Goal: Transaction & Acquisition: Book appointment/travel/reservation

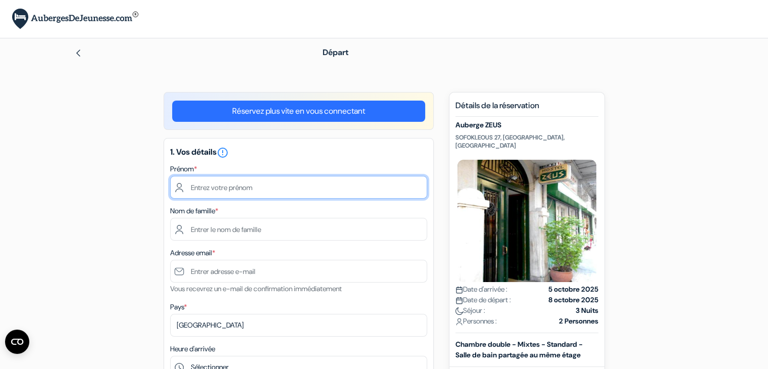
click at [253, 185] on input "text" at bounding box center [298, 187] width 257 height 23
drag, startPoint x: 231, startPoint y: 192, endPoint x: 255, endPoint y: 219, distance: 35.7
click at [255, 219] on div "1. Vos détails error_outline Prénom * Nom de famille * Adresse email * Vous rec…" at bounding box center [299, 312] width 270 height 349
type input "[PERSON_NAME]"
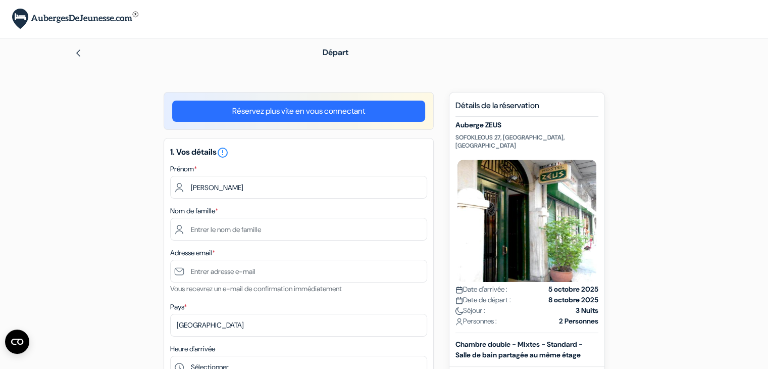
type input "SOULARD"
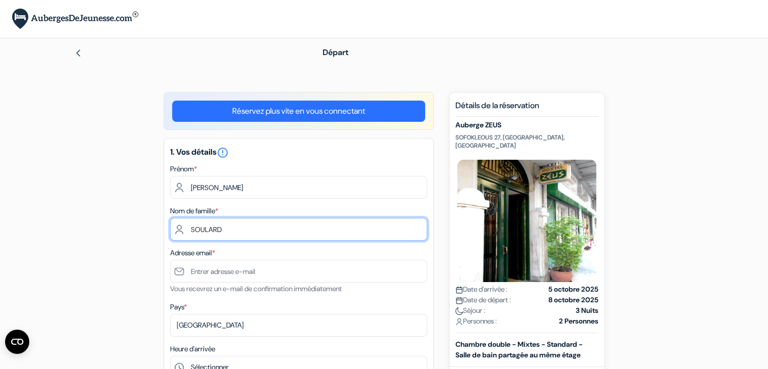
type input "[EMAIL_ADDRESS][DOMAIN_NAME]"
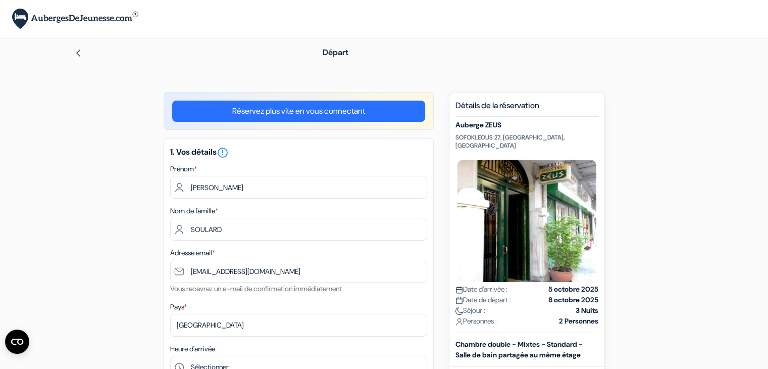
type input "0637505638"
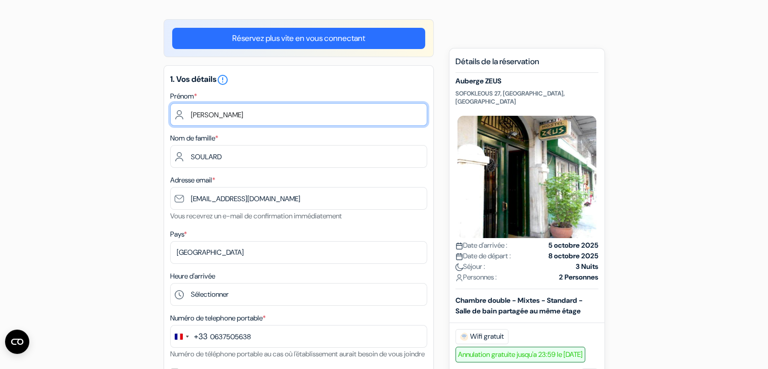
scroll to position [73, 0]
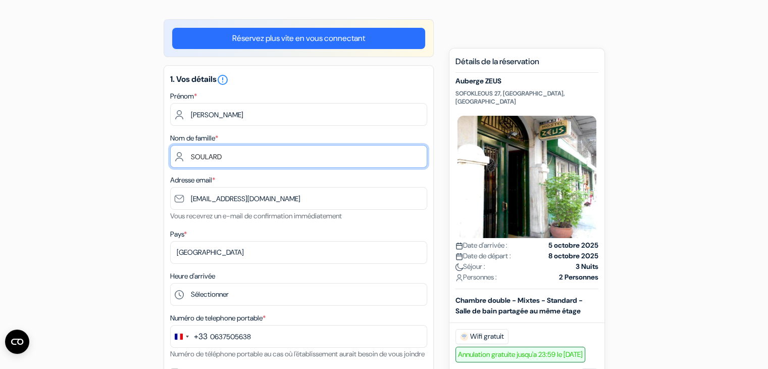
click at [190, 157] on input "SOULARD" at bounding box center [298, 156] width 257 height 23
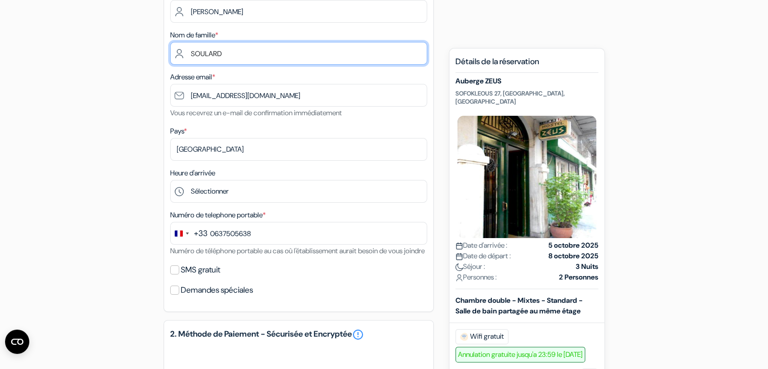
scroll to position [179, 0]
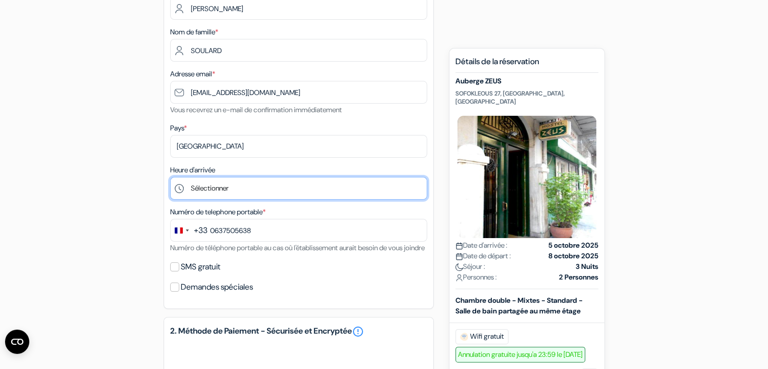
click at [223, 190] on select "Sélectionner 1:00 2:00 3:00 4:00 5:00 6:00 7:00 8:00 9:00 10:00 11:00 12:00 13:…" at bounding box center [298, 188] width 257 height 23
select select "14"
click at [170, 177] on select "Sélectionner 1:00 2:00 3:00 4:00 5:00 6:00 7:00 8:00 9:00 10:00 11:00 12:00 13:…" at bounding box center [298, 188] width 257 height 23
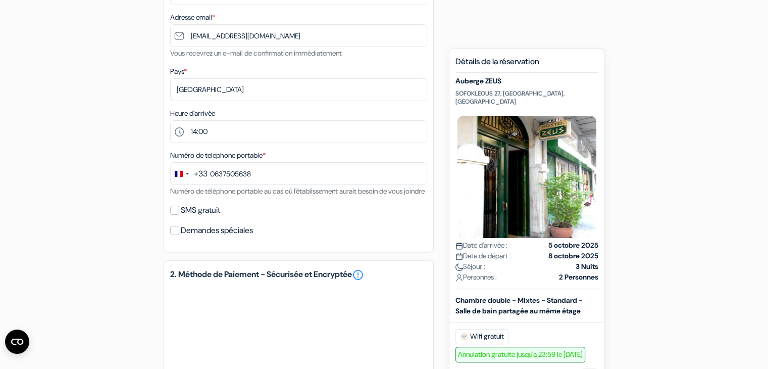
click at [175, 217] on div "SMS gratuit" at bounding box center [298, 210] width 257 height 14
click at [175, 215] on input "SMS gratuit" at bounding box center [174, 209] width 9 height 9
checkbox input "true"
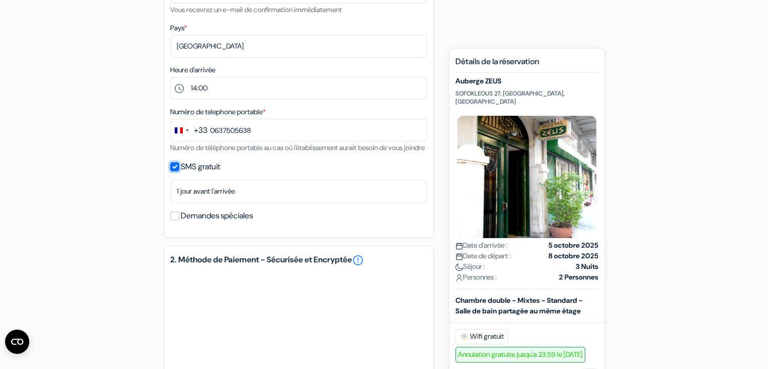
scroll to position [281, 0]
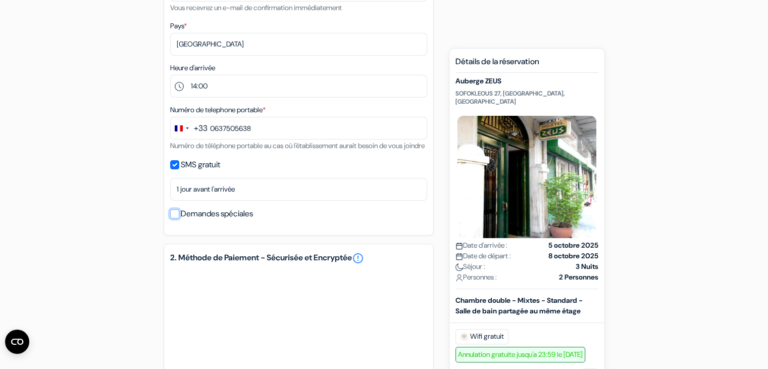
click at [172, 218] on input "Demandes spéciales" at bounding box center [174, 213] width 9 height 9
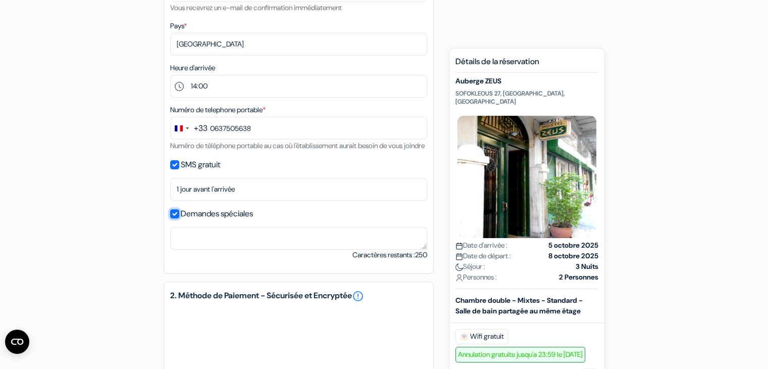
click at [172, 218] on input "Demandes spéciales" at bounding box center [174, 213] width 9 height 9
checkbox input "false"
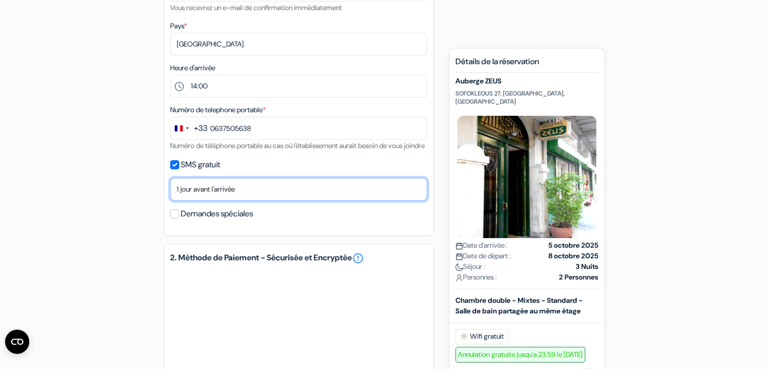
click at [245, 200] on select "Non merci Maintenant Le jour de votre arrivée 1 jour avant l'arrivée 2 jours av…" at bounding box center [298, 189] width 257 height 23
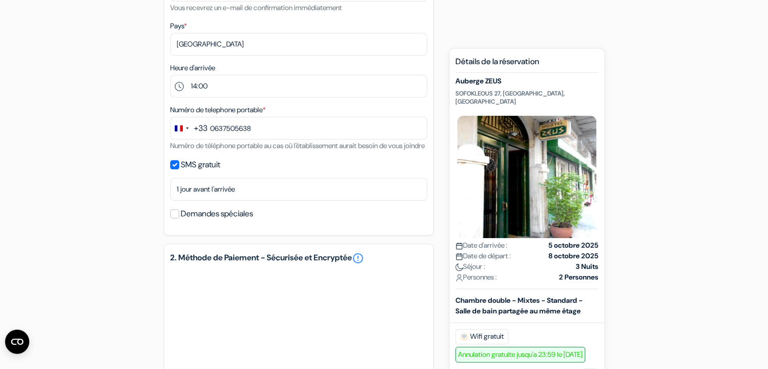
click at [75, 220] on div "add_box Auberge ZEUS SOFOKLEOUS 27, Athènes, Grèce Détails de l'établissement d…" at bounding box center [384, 193] width 666 height 765
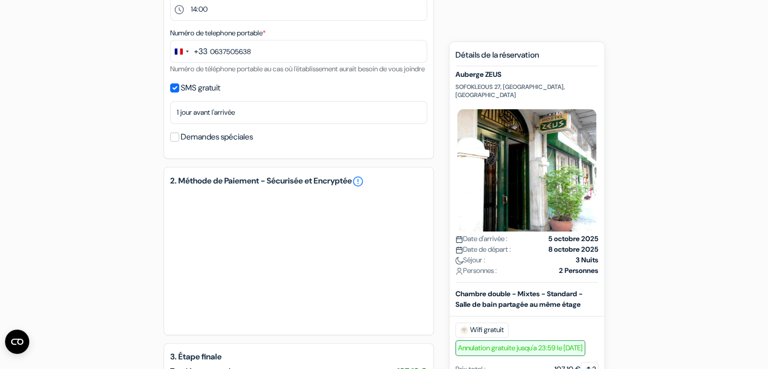
scroll to position [511, 0]
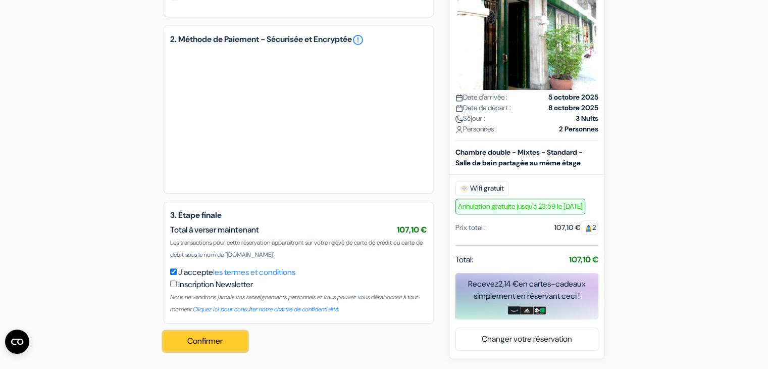
click at [224, 339] on button "Confirmer Loading..." at bounding box center [206, 340] width 84 height 19
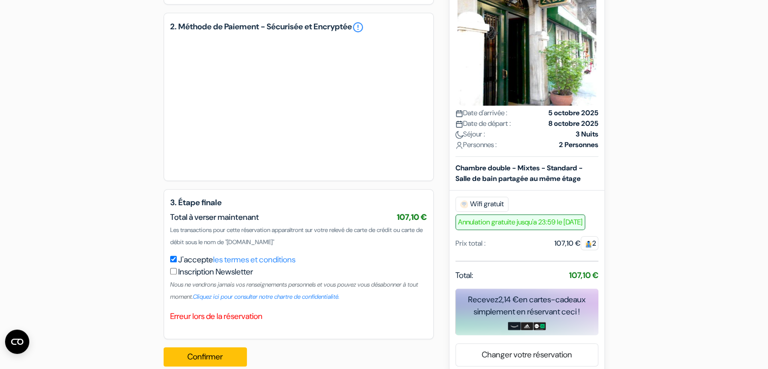
scroll to position [540, 0]
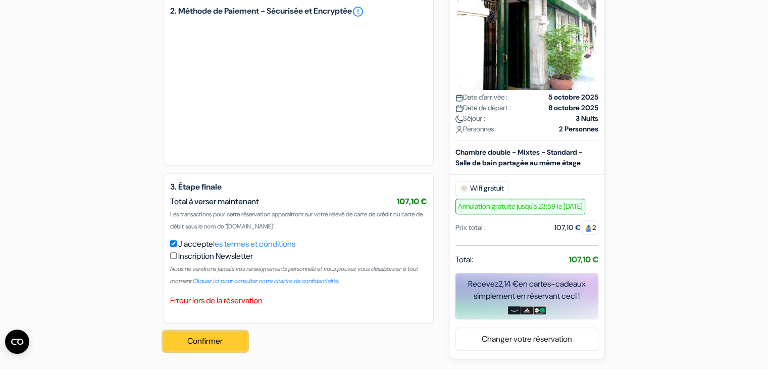
click at [231, 346] on button "Confirmer Loading..." at bounding box center [206, 340] width 84 height 19
click at [238, 342] on button "Confirmer Loading..." at bounding box center [206, 340] width 84 height 19
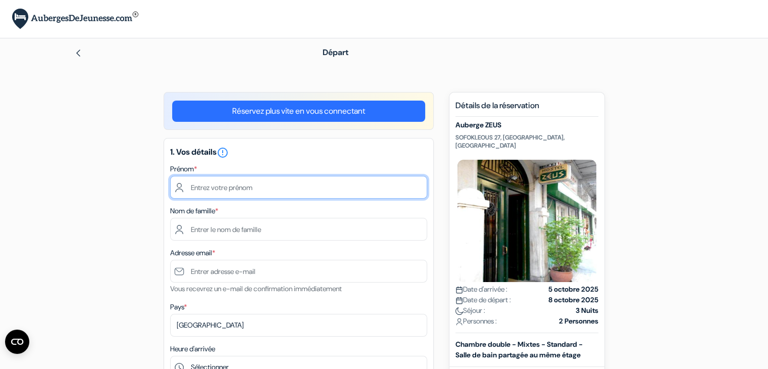
click at [317, 190] on input "text" at bounding box center [298, 187] width 257 height 23
type input "[PERSON_NAME]"
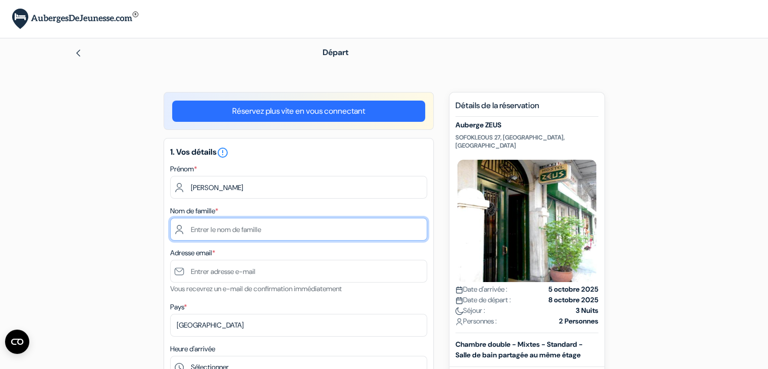
type input "SOULARD"
type input "[EMAIL_ADDRESS][DOMAIN_NAME]"
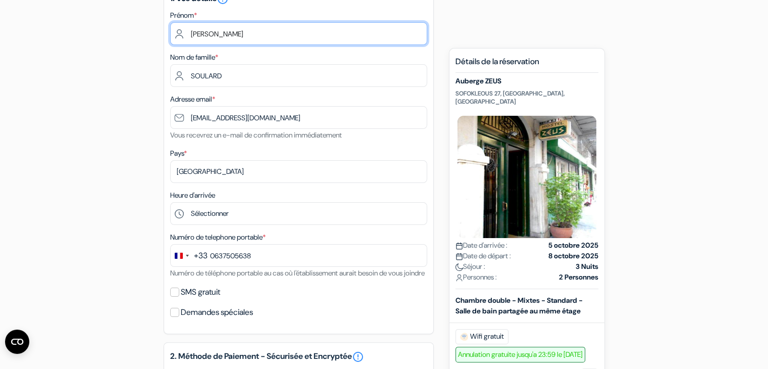
scroll to position [154, 0]
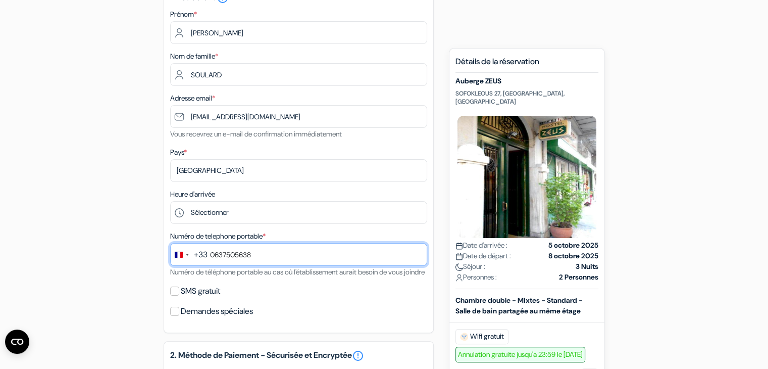
click at [218, 258] on input "0637505638" at bounding box center [298, 254] width 257 height 23
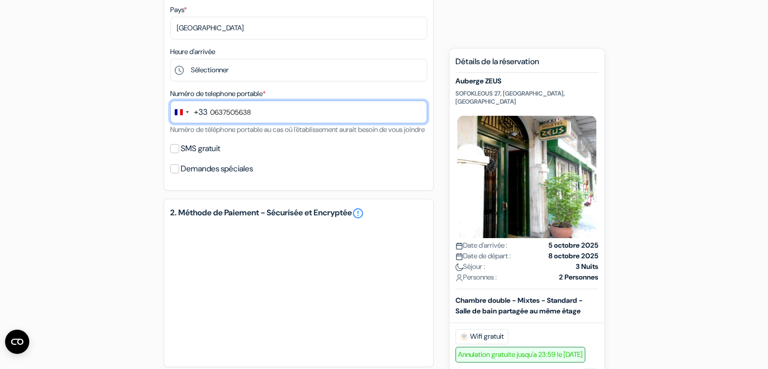
scroll to position [298, 0]
click at [213, 110] on input "0637505638" at bounding box center [298, 110] width 257 height 23
type input "6 37 50 56 38"
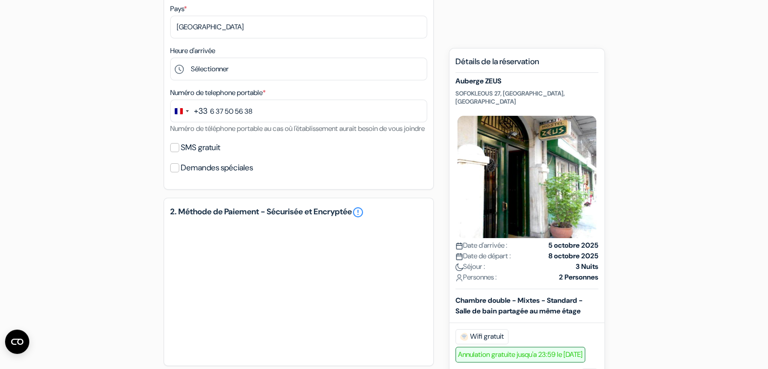
click at [299, 134] on div "Numéro de telephone portable * +33 244 results found No results found Afghanist…" at bounding box center [298, 110] width 257 height 48
click at [172, 152] on input "SMS gratuit" at bounding box center [174, 147] width 9 height 9
checkbox input "true"
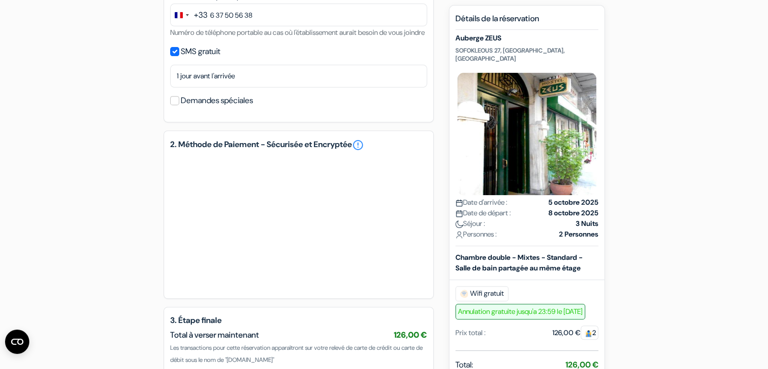
scroll to position [511, 0]
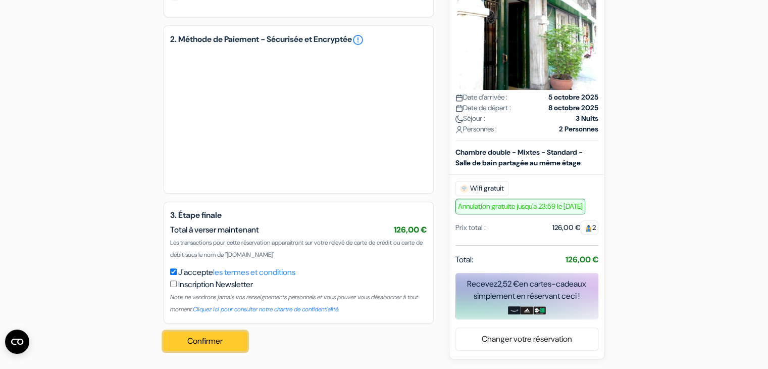
click at [226, 339] on button "Confirmer Loading..." at bounding box center [206, 340] width 84 height 19
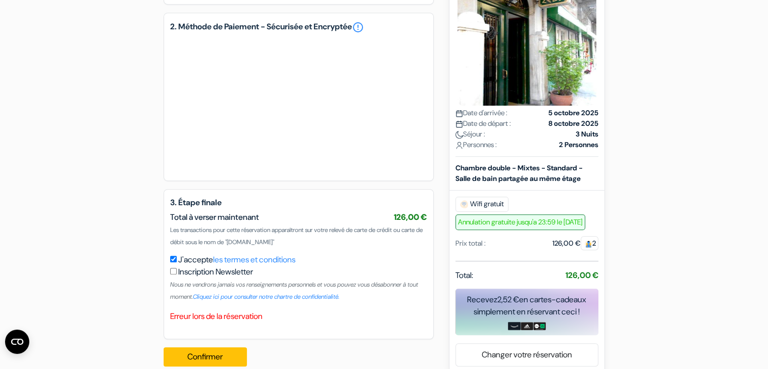
scroll to position [540, 0]
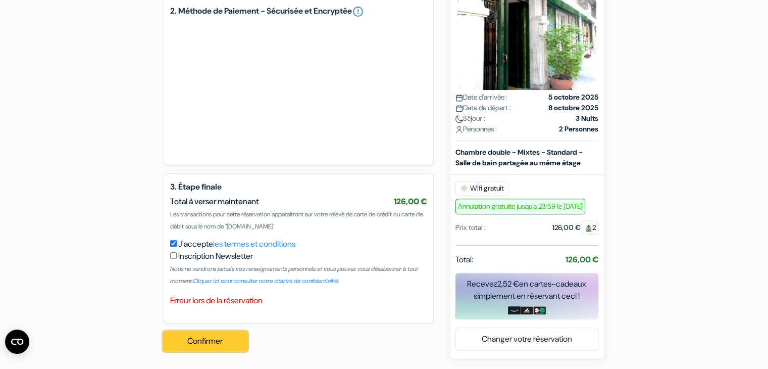
click at [225, 337] on button "Confirmer Loading..." at bounding box center [206, 340] width 84 height 19
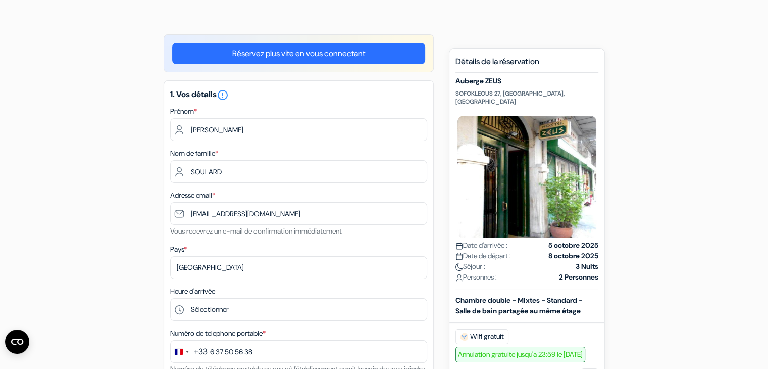
scroll to position [0, 0]
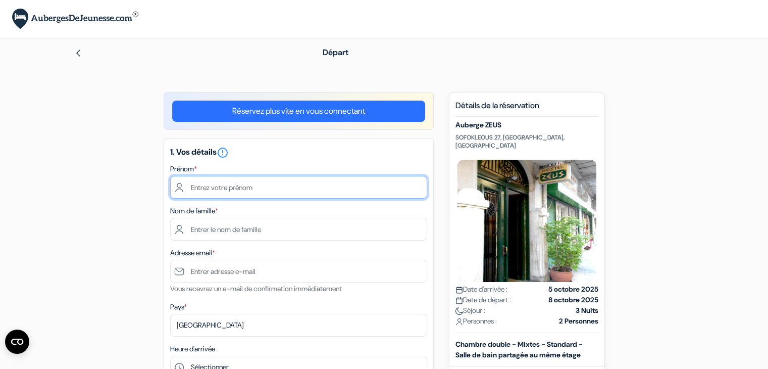
click at [323, 182] on input "text" at bounding box center [298, 187] width 257 height 23
type input "[PERSON_NAME]"
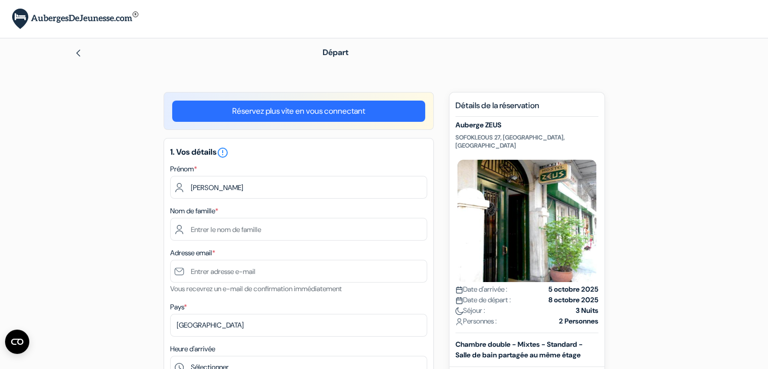
type input "SOULARD"
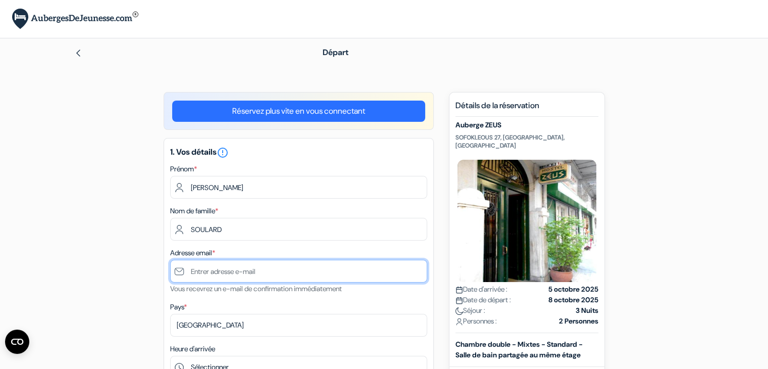
type input "[EMAIL_ADDRESS][DOMAIN_NAME]"
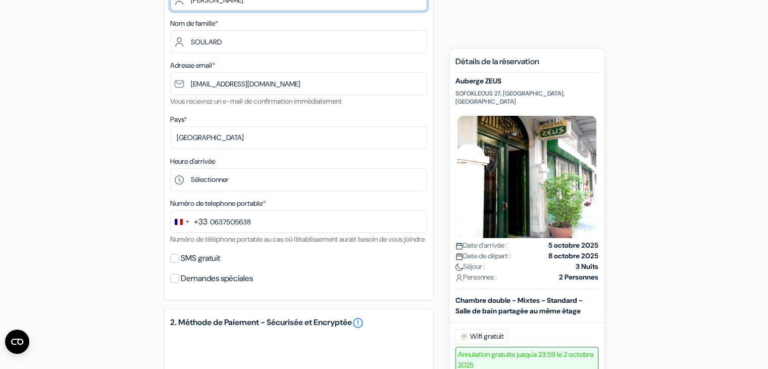
scroll to position [189, 0]
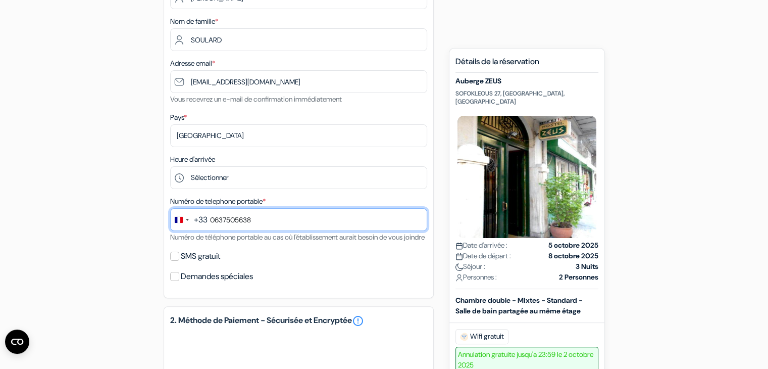
click at [216, 225] on input "0637505638" at bounding box center [298, 219] width 257 height 23
type input "6 37 50 56 38"
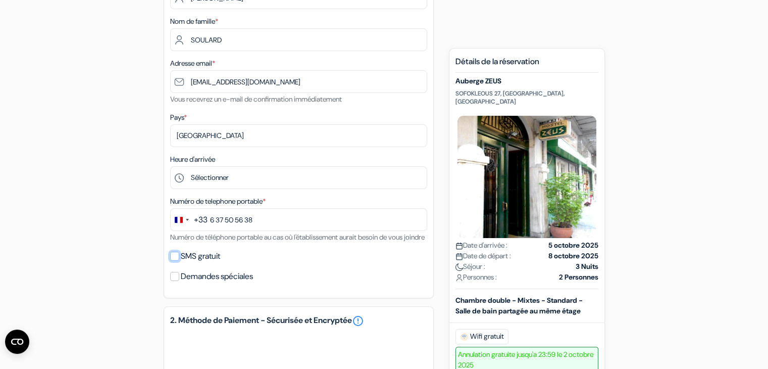
click at [174, 260] on input "SMS gratuit" at bounding box center [174, 255] width 9 height 9
checkbox input "true"
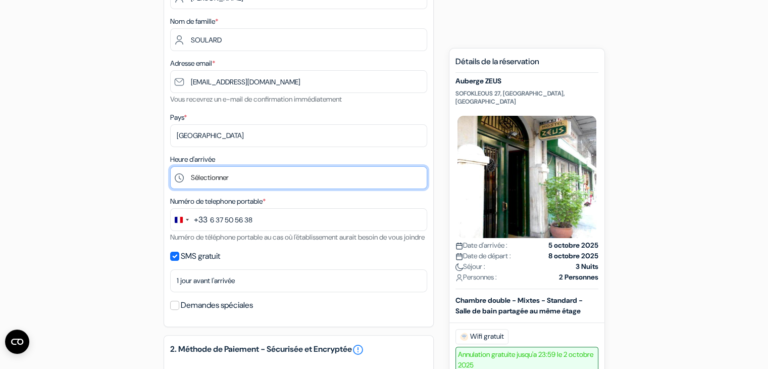
click at [223, 182] on select "Sélectionner 1:00 2:00 3:00 4:00 5:00 6:00 7:00 8:00 9:00 10:00 11:00 12:00 13:…" at bounding box center [298, 177] width 257 height 23
select select "14"
click at [170, 167] on select "Sélectionner 1:00 2:00 3:00 4:00 5:00 6:00 7:00 8:00 9:00 10:00 11:00 12:00 13:…" at bounding box center [298, 177] width 257 height 23
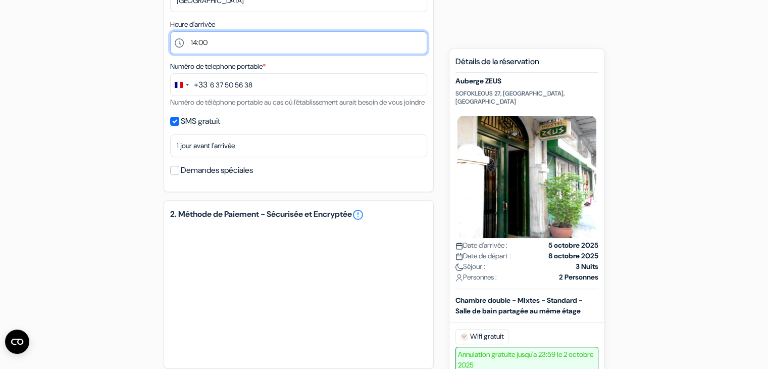
scroll to position [319, 0]
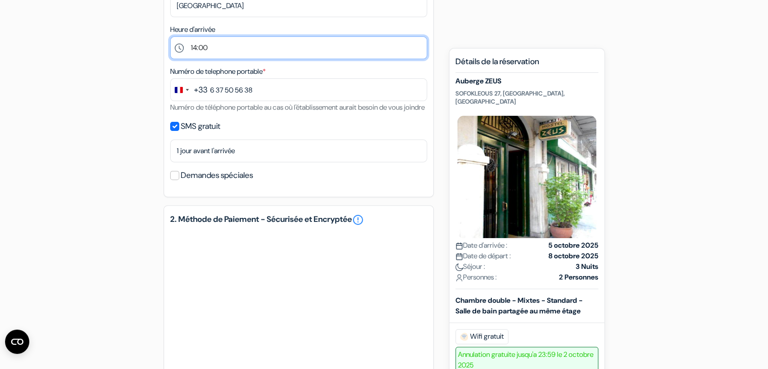
click at [255, 50] on select "Sélectionner 1:00 2:00 3:00 4:00 5:00 6:00 7:00 8:00 9:00 10:00 11:00 12:00 13:…" at bounding box center [298, 47] width 257 height 23
click at [170, 37] on select "Sélectionner 1:00 2:00 3:00 4:00 5:00 6:00 7:00 8:00 9:00 10:00 11:00 12:00 13:…" at bounding box center [298, 47] width 257 height 23
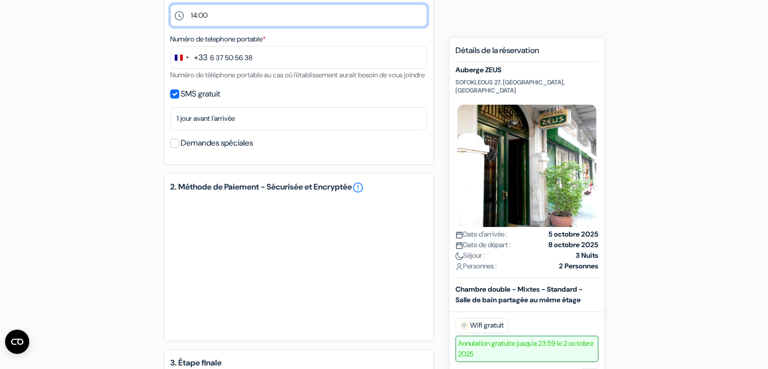
scroll to position [354, 0]
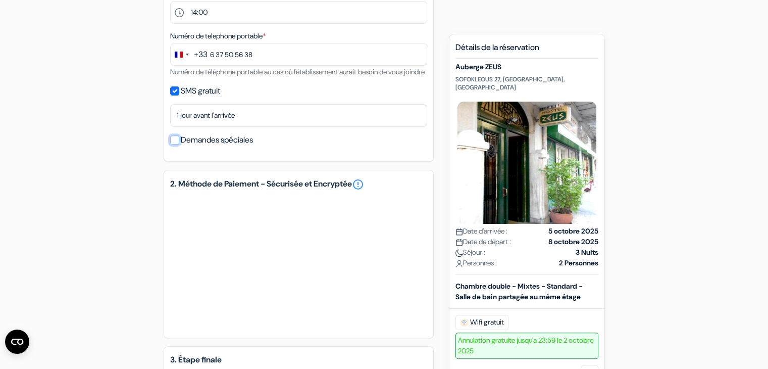
click at [174, 144] on input "Demandes spéciales" at bounding box center [174, 139] width 9 height 9
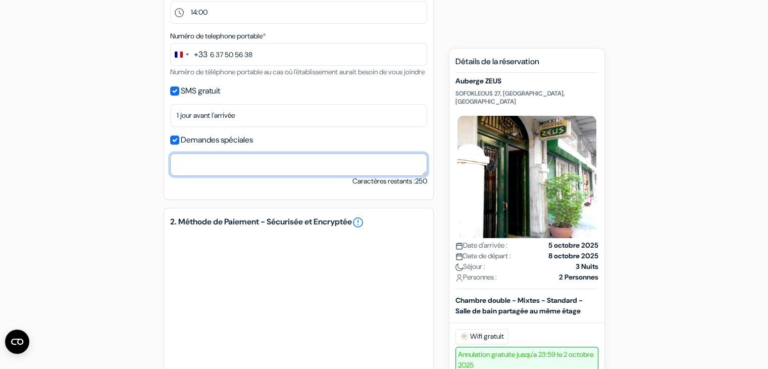
click at [217, 176] on textarea at bounding box center [298, 164] width 257 height 23
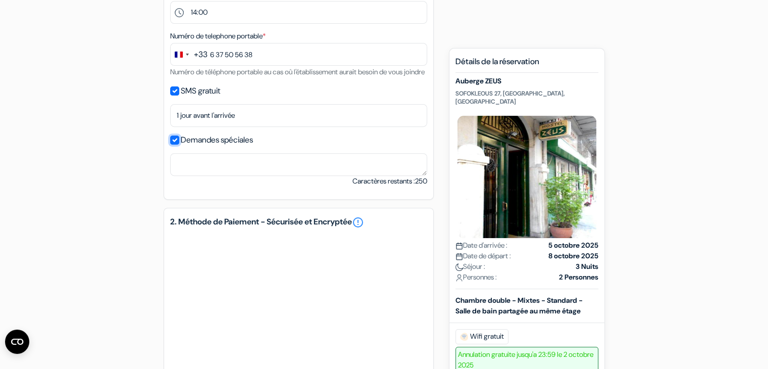
click at [177, 144] on input "Demandes spéciales" at bounding box center [174, 139] width 9 height 9
checkbox input "false"
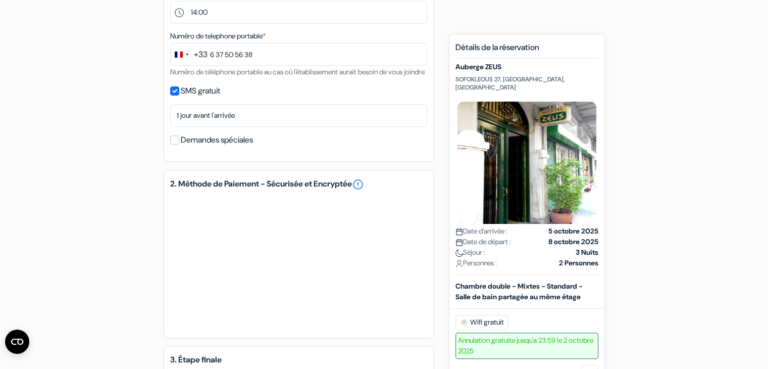
scroll to position [511, 0]
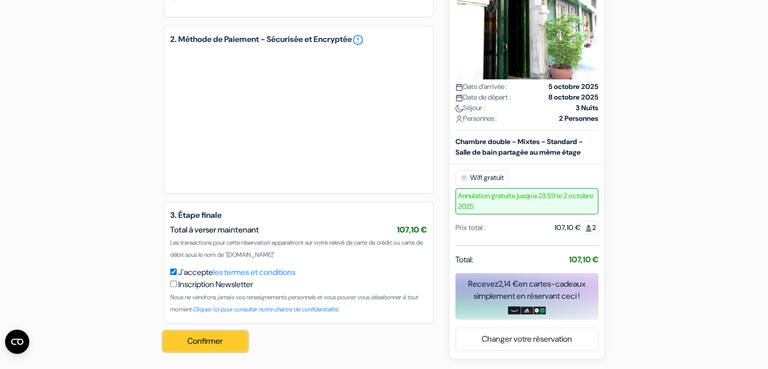
click at [208, 334] on button "Confirmer Loading..." at bounding box center [206, 340] width 84 height 19
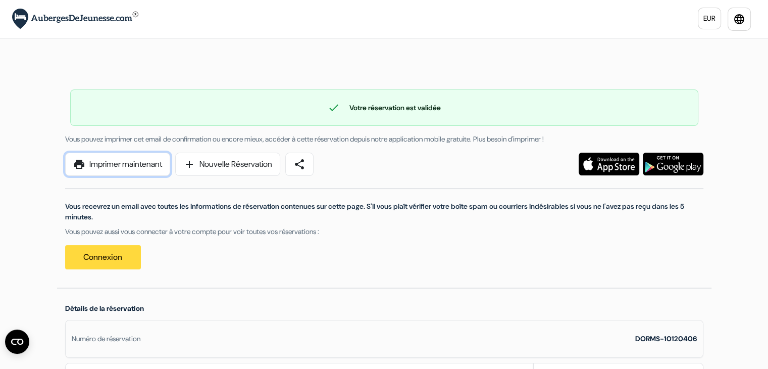
click at [125, 159] on link "print Imprimer maintenant" at bounding box center [117, 163] width 105 height 23
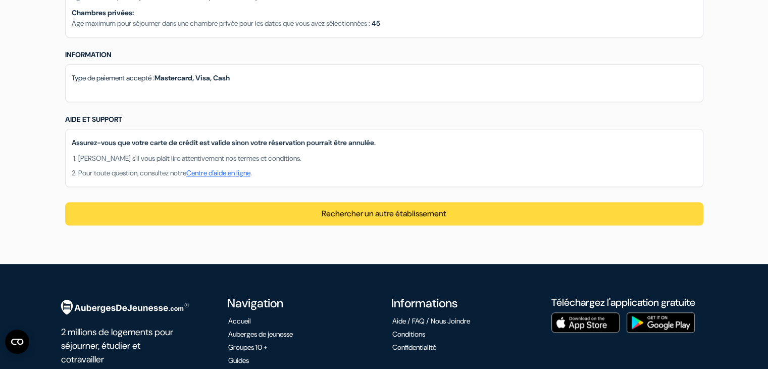
scroll to position [983, 0]
